Goal: Task Accomplishment & Management: Manage account settings

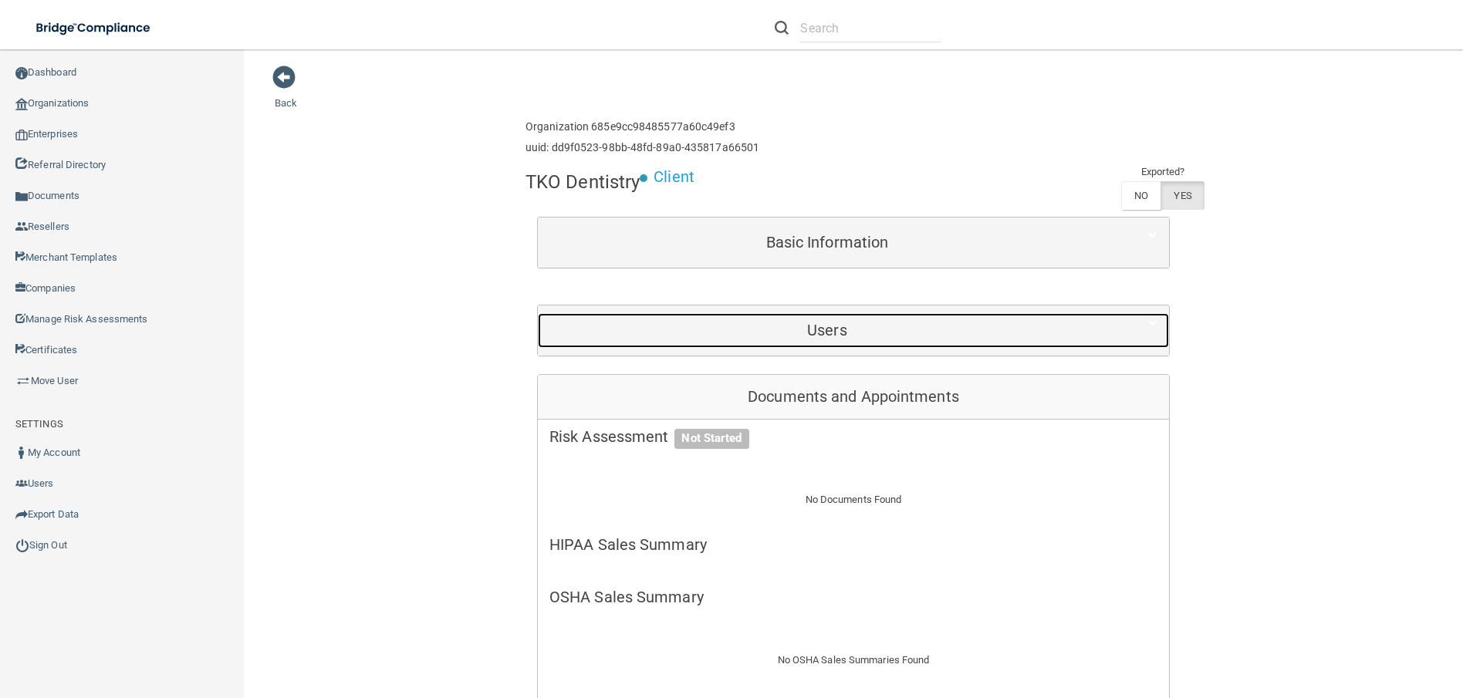
click at [757, 338] on h5 "Users" at bounding box center [828, 330] width 556 height 17
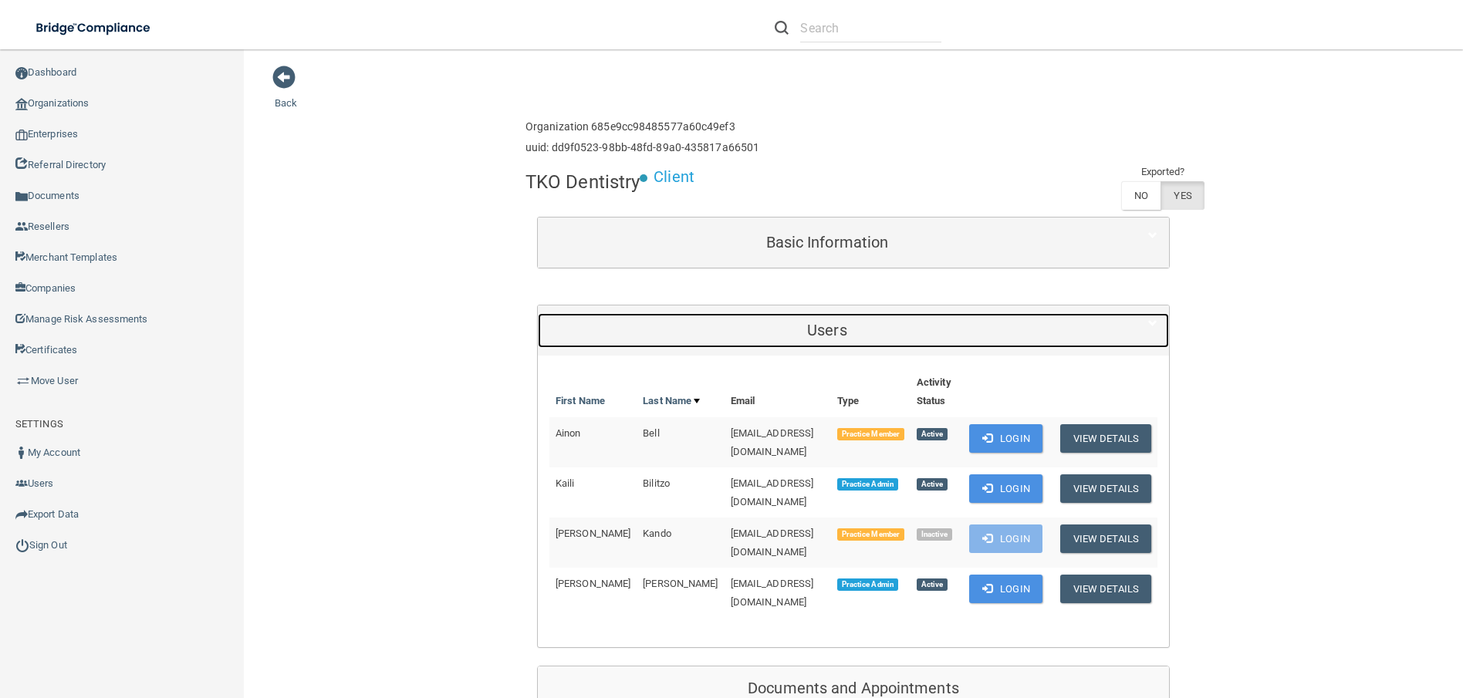
click at [757, 338] on h5 "Users" at bounding box center [828, 330] width 556 height 17
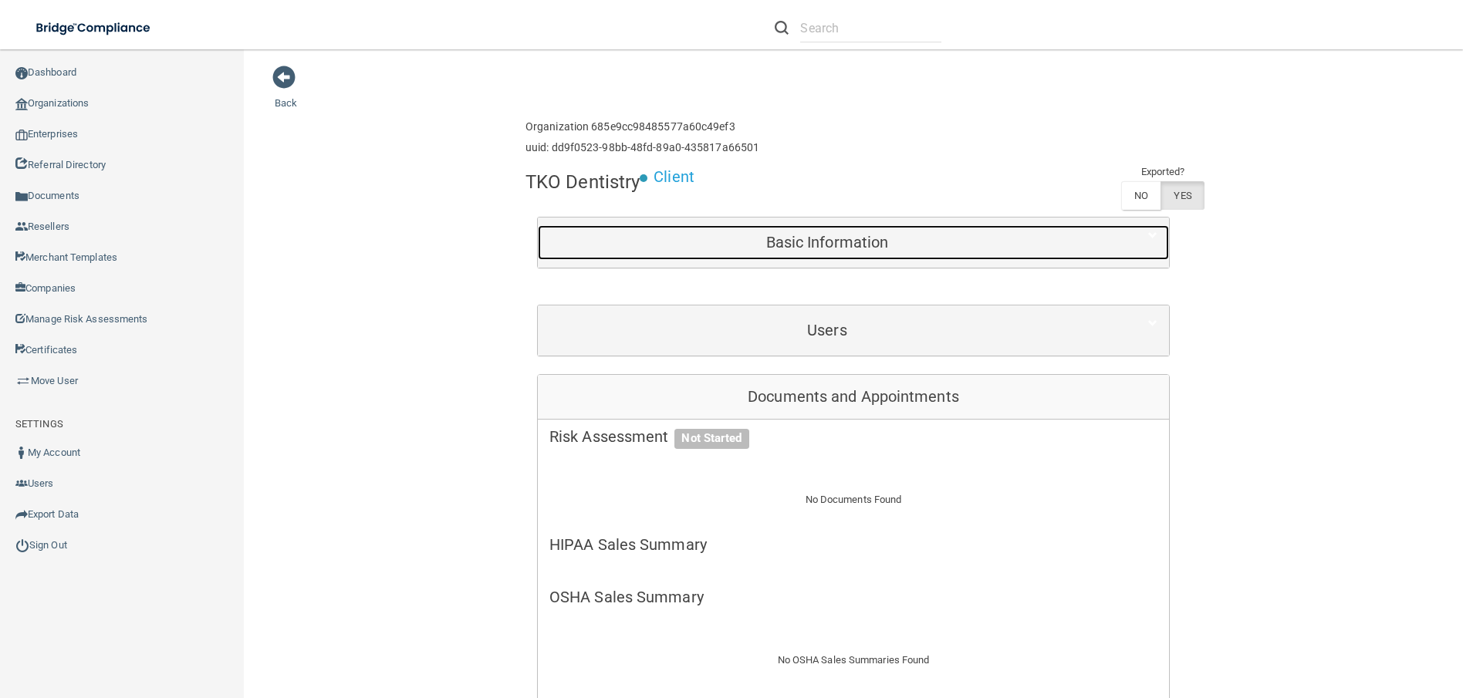
click at [752, 248] on h5 "Basic Information" at bounding box center [828, 242] width 556 height 17
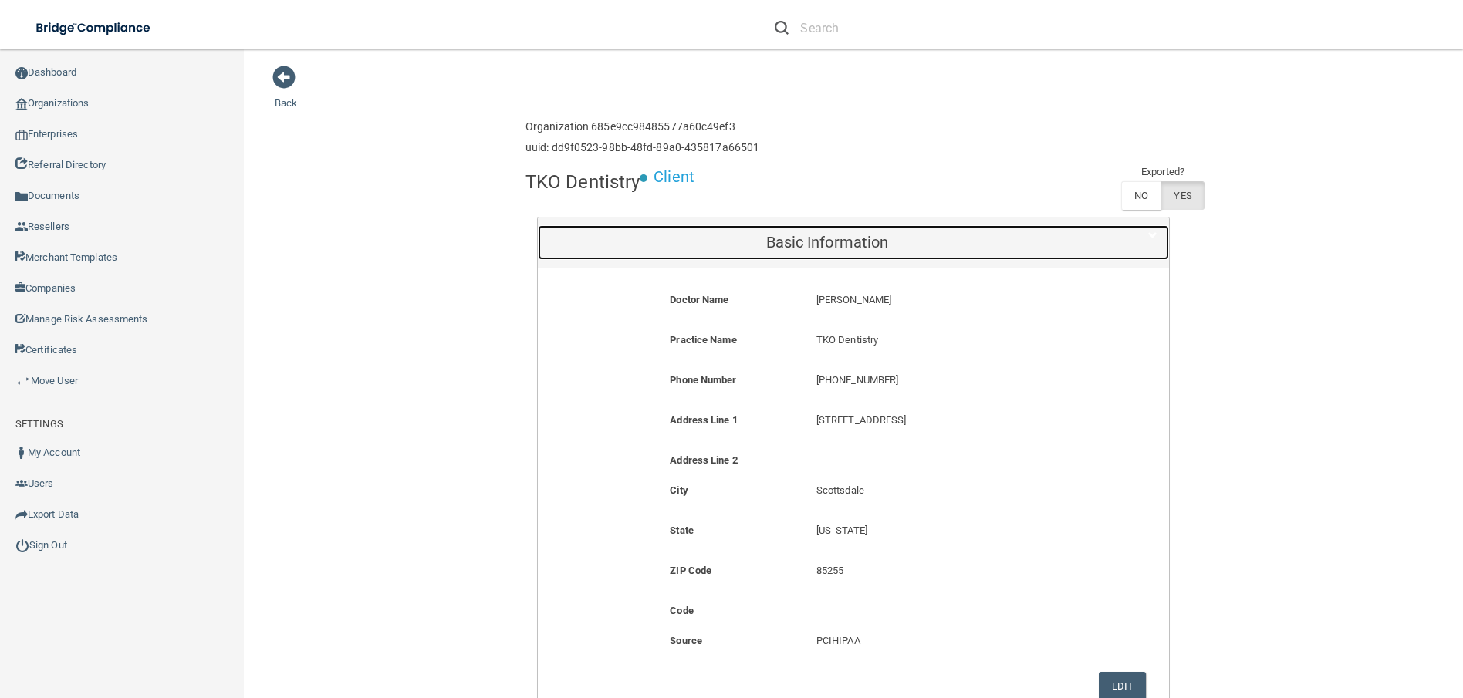
click at [759, 243] on h5 "Basic Information" at bounding box center [828, 242] width 556 height 17
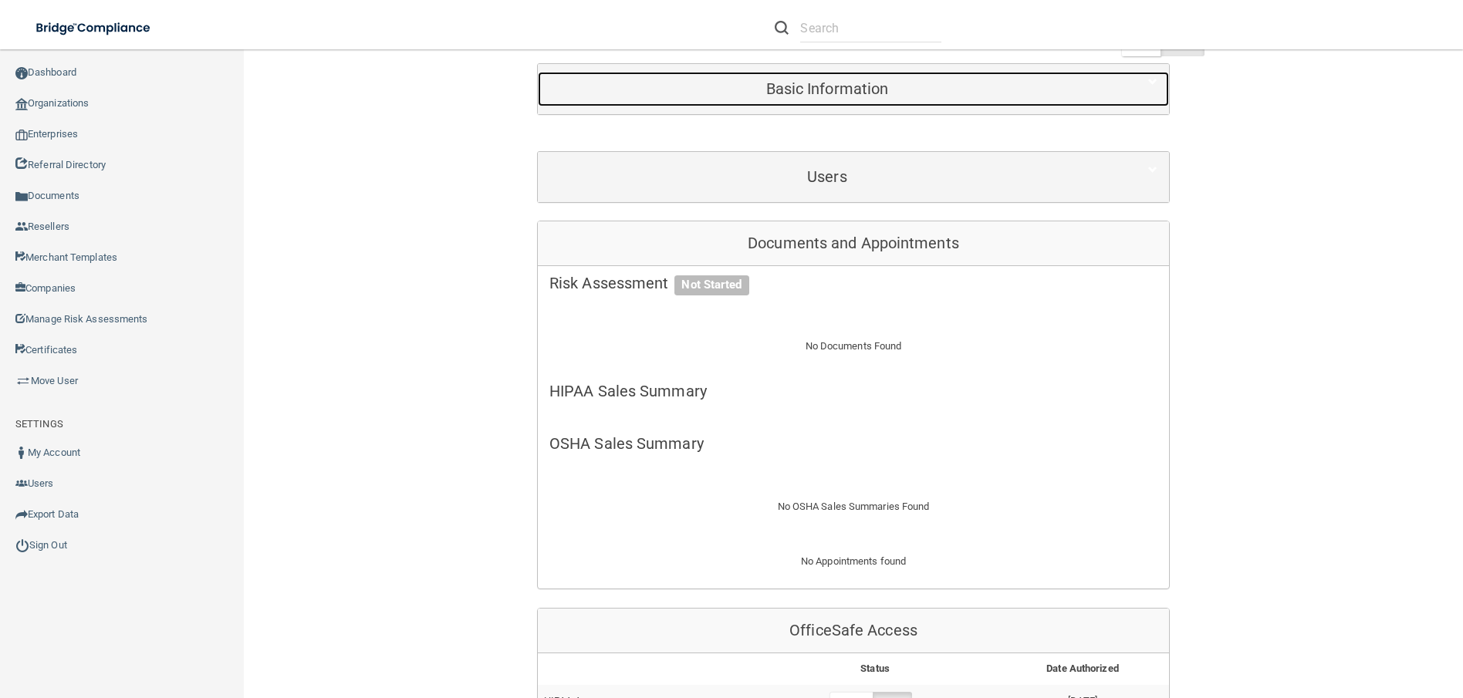
scroll to position [154, 0]
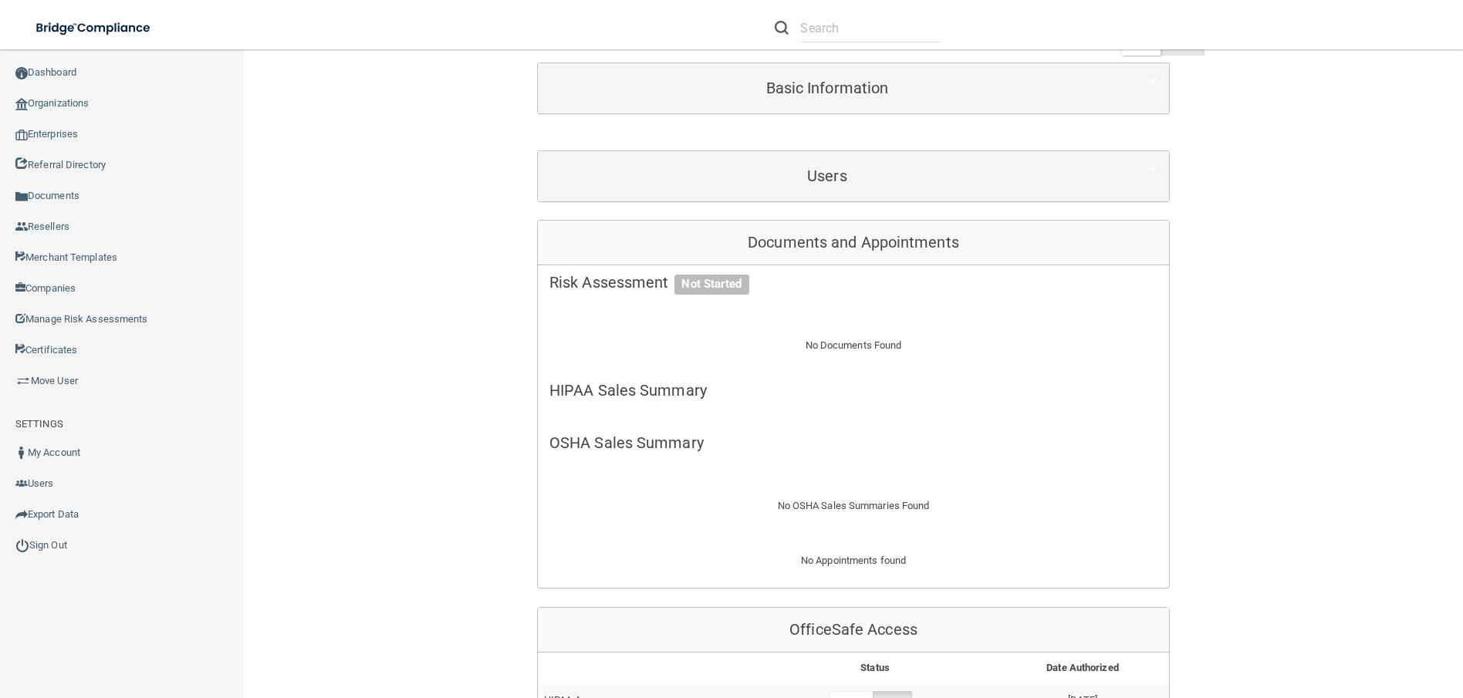
click at [759, 250] on div "Documents and Appointments" at bounding box center [853, 243] width 631 height 45
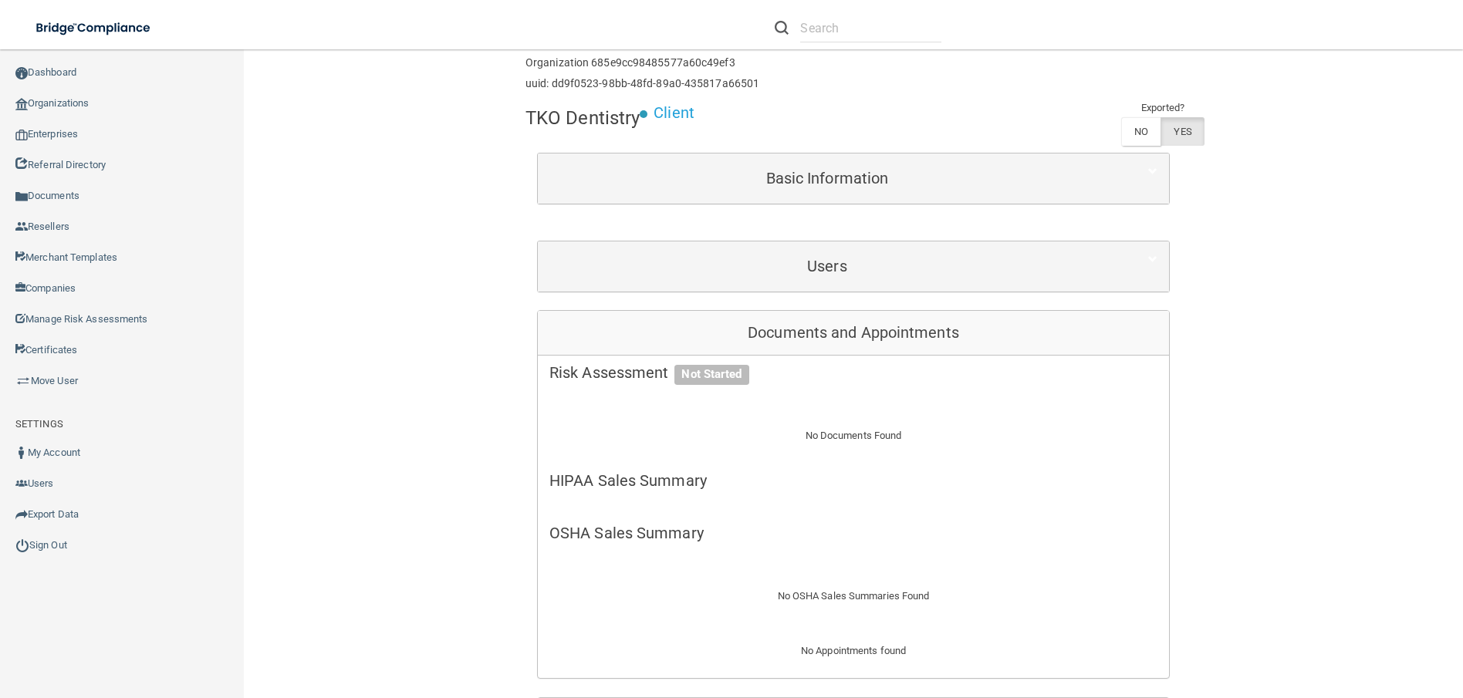
scroll to position [0, 0]
